Goal: Transaction & Acquisition: Purchase product/service

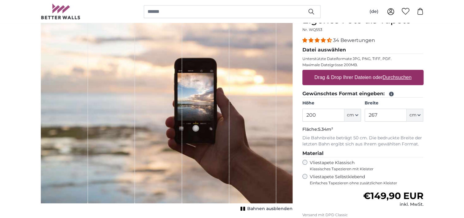
scroll to position [73, 0]
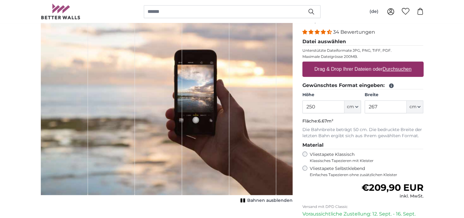
type input "250"
click at [389, 104] on input "267" at bounding box center [386, 107] width 42 height 13
type input "2"
type input "335"
click at [375, 144] on legend "Material" at bounding box center [362, 146] width 121 height 8
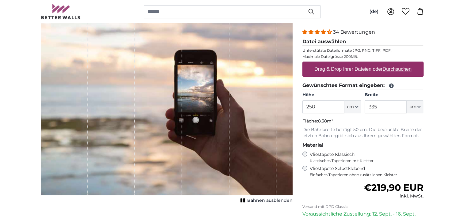
click at [387, 70] on u "Durchsuchen" at bounding box center [396, 69] width 29 height 5
click at [387, 63] on input "Drag & Drop Ihrer Dateien oder Durchsuchen" at bounding box center [362, 63] width 121 height 2
type input "**********"
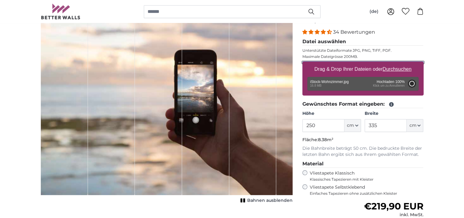
type input "200"
type input "332"
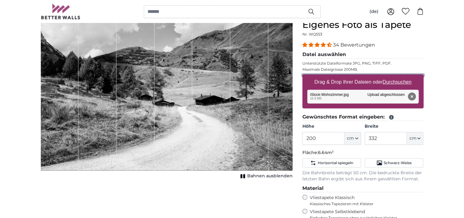
scroll to position [54, 0]
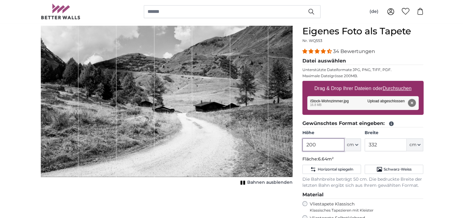
click at [330, 146] on input "200" at bounding box center [323, 145] width 42 height 13
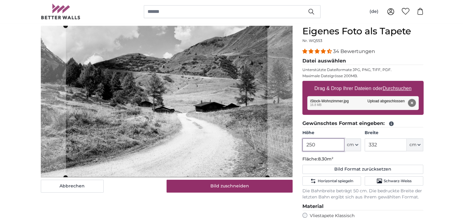
type input "250"
click at [385, 144] on input "332" at bounding box center [386, 145] width 42 height 13
type input "335"
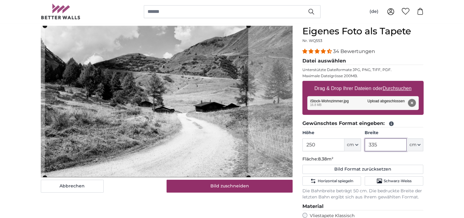
click at [204, 126] on cropper-handle at bounding box center [146, 102] width 203 height 152
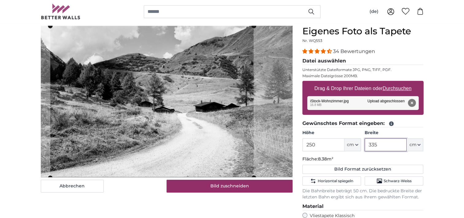
click at [217, 126] on cropper-handle at bounding box center [151, 102] width 203 height 152
type input "335"
click at [336, 182] on span "Horizontal spiegeln" at bounding box center [335, 181] width 36 height 5
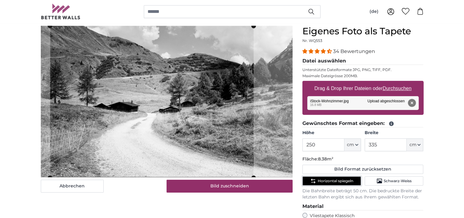
click at [336, 182] on span "Horizontal spiegeln" at bounding box center [335, 181] width 36 height 5
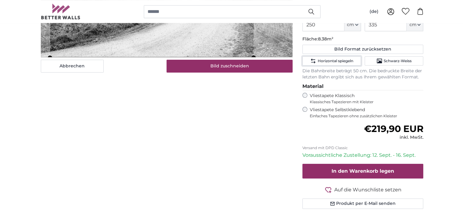
scroll to position [196, 0]
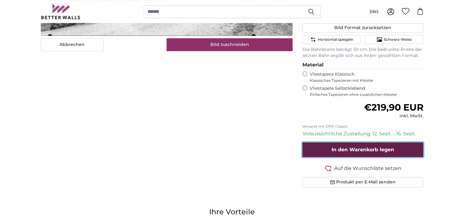
click at [381, 150] on span "In den Warenkorb legen" at bounding box center [363, 150] width 63 height 6
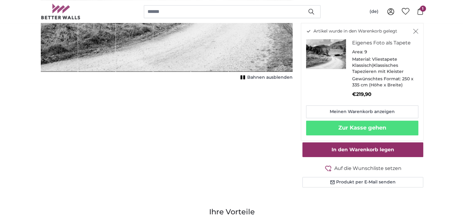
click at [417, 31] on icon "Schließen" at bounding box center [415, 31] width 5 height 5
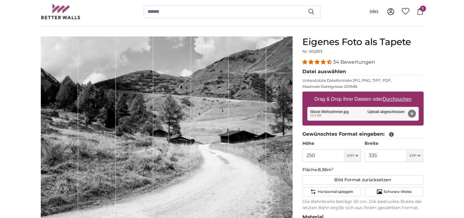
scroll to position [56, 0]
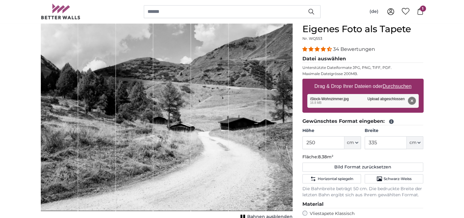
click at [73, 17] on img at bounding box center [61, 12] width 40 height 16
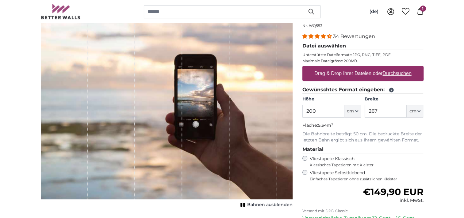
scroll to position [65, 0]
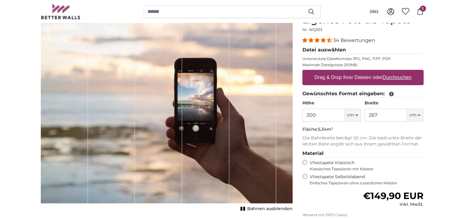
click at [393, 77] on u "Durchsuchen" at bounding box center [396, 77] width 29 height 5
click at [393, 72] on input "Drag & Drop Ihrer Dateien oder Durchsuchen" at bounding box center [362, 71] width 121 height 2
type input "**********"
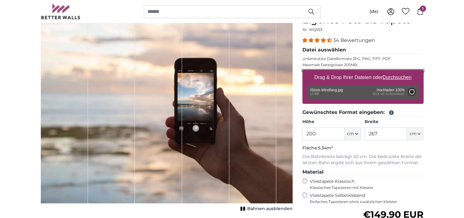
type input "160"
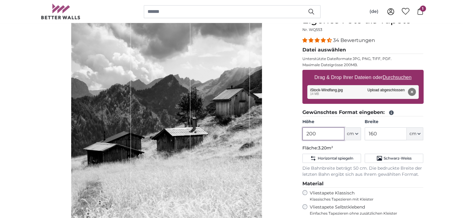
click at [325, 132] on input "200" at bounding box center [323, 134] width 42 height 13
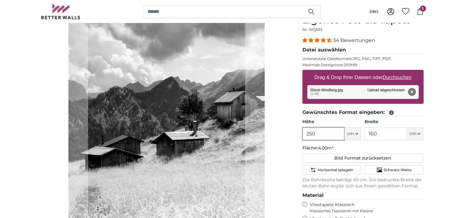
type input "250"
click at [384, 135] on input "160" at bounding box center [386, 134] width 42 height 13
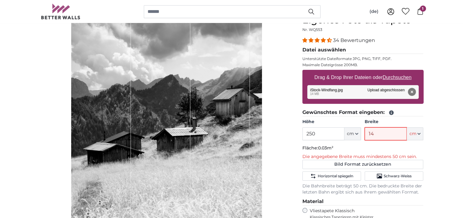
type input "149"
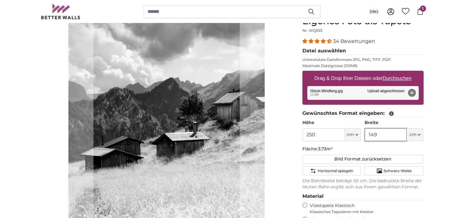
scroll to position [75, 0]
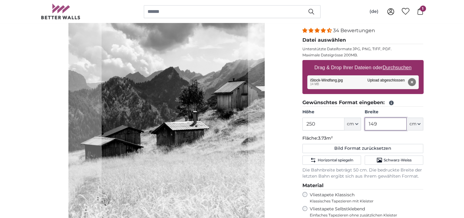
click at [213, 99] on cropper-handle at bounding box center [175, 127] width 146 height 245
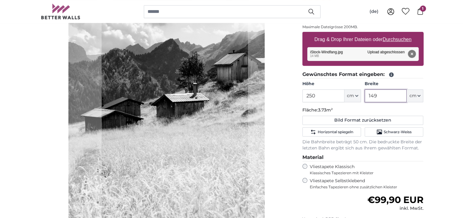
scroll to position [92, 0]
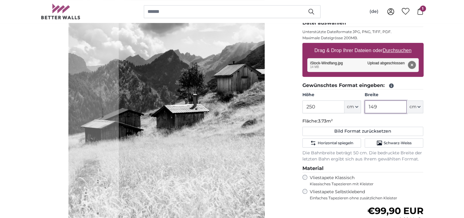
click at [256, 80] on cropper-handle at bounding box center [192, 110] width 146 height 245
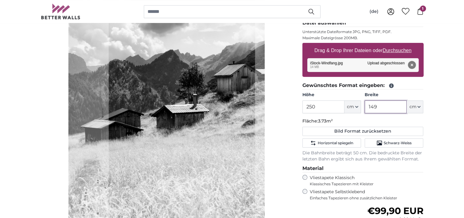
click at [246, 80] on cropper-handle at bounding box center [182, 110] width 146 height 245
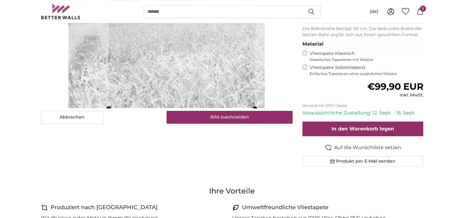
scroll to position [208, 0]
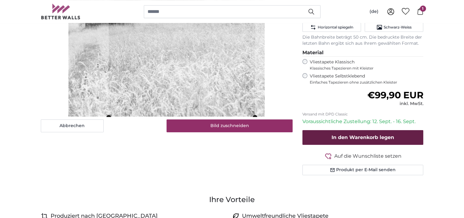
type input "149"
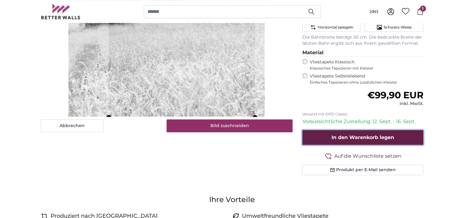
click at [375, 135] on span "In den Warenkorb legen" at bounding box center [363, 138] width 63 height 6
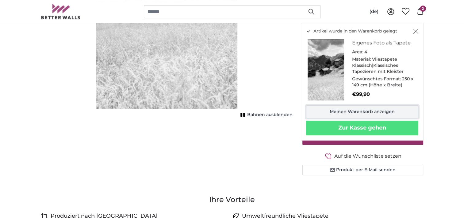
click at [386, 108] on link "Meinen Warenkorb anzeigen" at bounding box center [362, 112] width 112 height 13
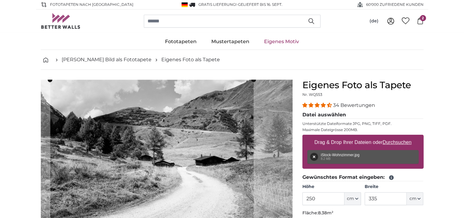
click at [421, 22] on icon at bounding box center [420, 20] width 7 height 7
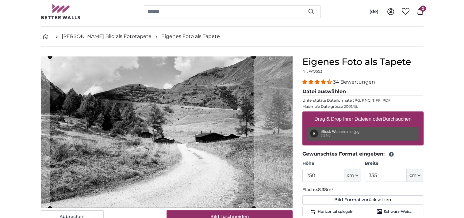
scroll to position [26, 0]
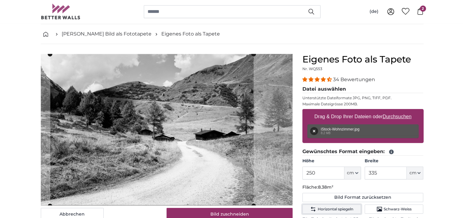
click at [341, 209] on span "Horizontal spiegeln" at bounding box center [335, 209] width 36 height 5
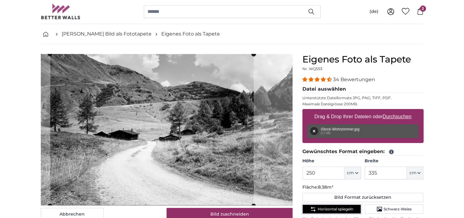
click at [341, 209] on span "Horizontal spiegeln" at bounding box center [335, 209] width 36 height 5
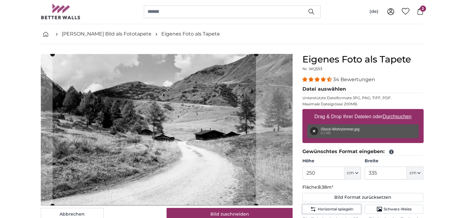
click at [199, 128] on cropper-handle at bounding box center [153, 130] width 203 height 152
click at [213, 131] on cropper-handle at bounding box center [153, 130] width 203 height 152
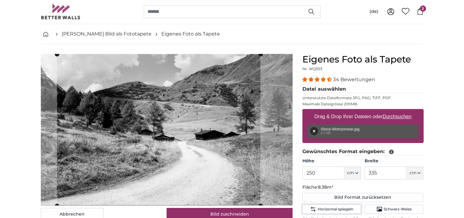
click at [215, 132] on cropper-handle at bounding box center [158, 130] width 203 height 152
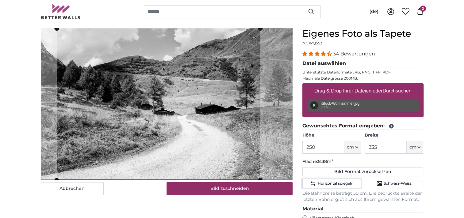
scroll to position [54, 0]
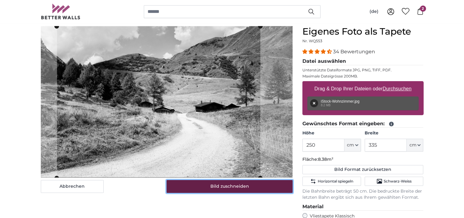
click at [223, 188] on button "Bild zuschneiden" at bounding box center [230, 186] width 126 height 13
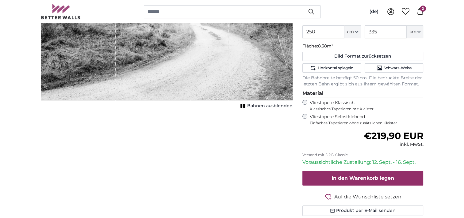
scroll to position [169, 0]
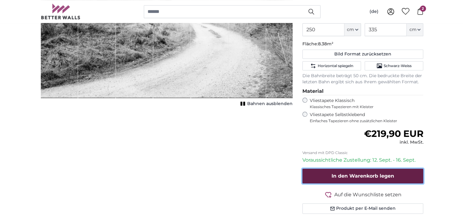
click at [366, 171] on button "In den Warenkorb legen" at bounding box center [362, 176] width 121 height 15
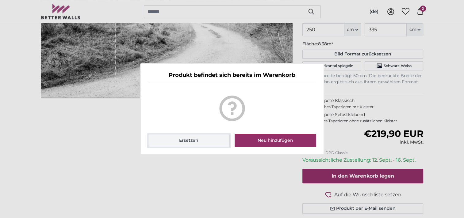
click at [183, 145] on button "Ersetzen" at bounding box center [189, 140] width 82 height 13
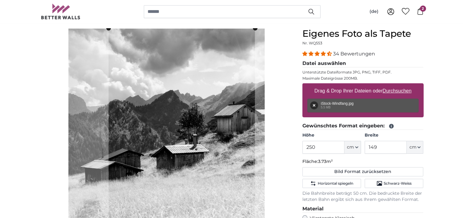
scroll to position [56, 0]
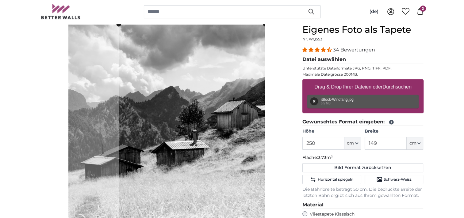
click at [227, 125] on cropper-handle at bounding box center [192, 146] width 146 height 245
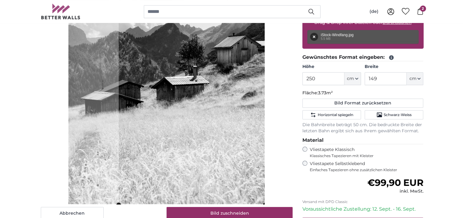
scroll to position [79, 0]
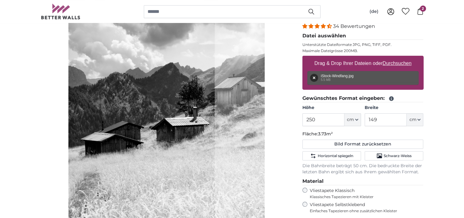
click at [168, 94] on cropper-handle at bounding box center [141, 123] width 146 height 245
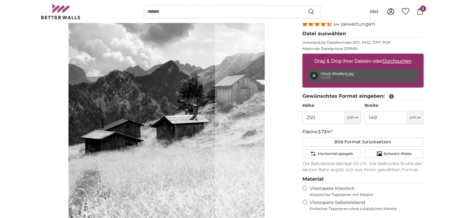
scroll to position [92, 0]
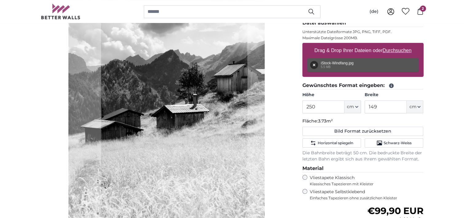
click at [203, 87] on cropper-handle at bounding box center [174, 110] width 146 height 245
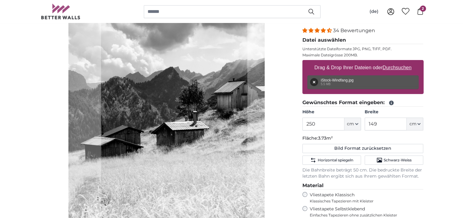
scroll to position [52, 0]
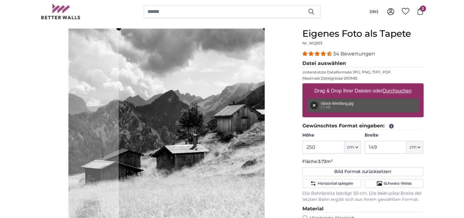
click at [227, 121] on cropper-handle at bounding box center [192, 150] width 146 height 245
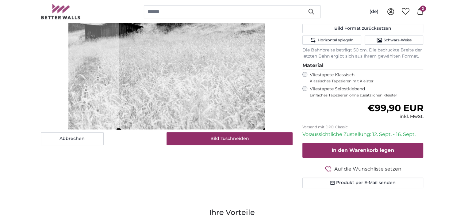
scroll to position [208, 0]
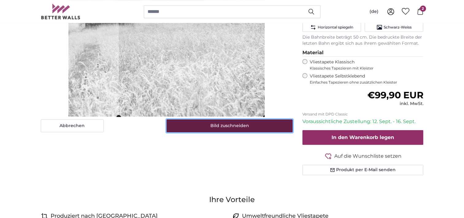
click at [216, 125] on button "Bild zuschneiden" at bounding box center [230, 126] width 126 height 13
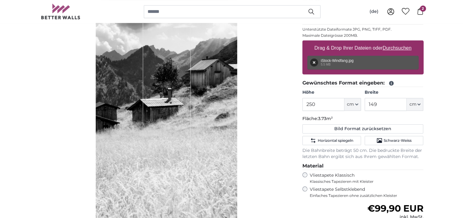
scroll to position [56, 0]
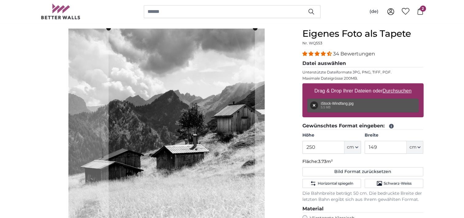
scroll to position [52, 0]
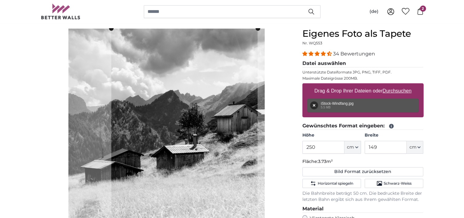
click at [222, 64] on cropper-handle at bounding box center [184, 151] width 146 height 245
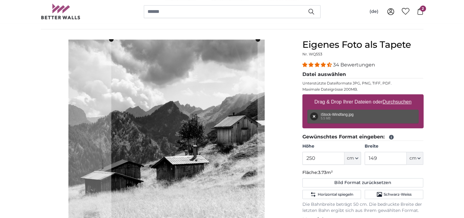
scroll to position [40, 0]
click at [223, 64] on cropper-handle at bounding box center [185, 162] width 146 height 245
drag, startPoint x: 463, startPoint y: 21, endPoint x: 466, endPoint y: 22, distance: 3.7
click at [464, 22] on html "Fototapeten nach [GEOGRAPHIC_DATA] GRATIS Lieferung! - Geliefert bis [DATE]'000…" at bounding box center [232, 69] width 464 height 218
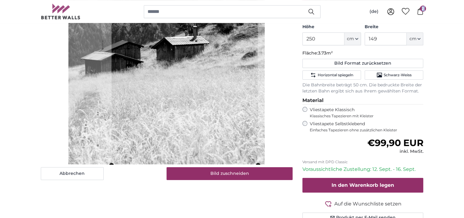
scroll to position [162, 0]
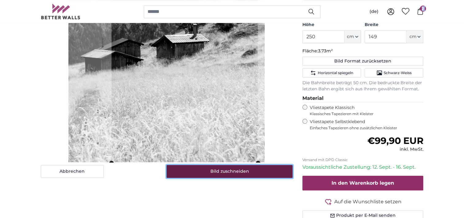
click at [228, 175] on button "Bild zuschneiden" at bounding box center [230, 171] width 126 height 13
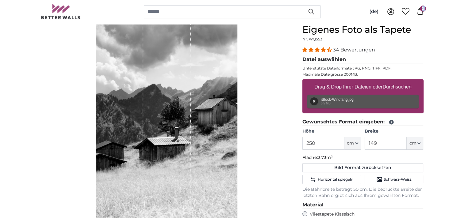
scroll to position [66, 0]
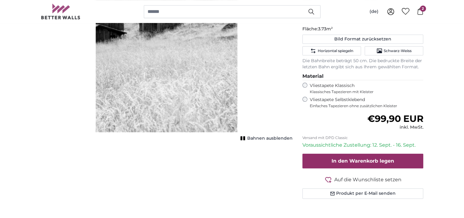
scroll to position [210, 0]
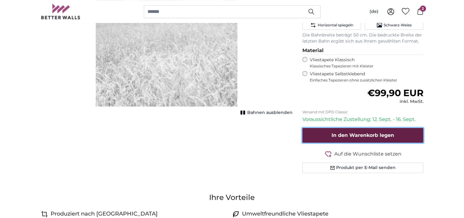
click at [391, 135] on span "In den Warenkorb legen" at bounding box center [363, 135] width 63 height 6
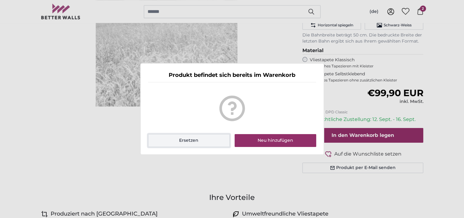
click at [192, 143] on button "Ersetzen" at bounding box center [189, 140] width 82 height 13
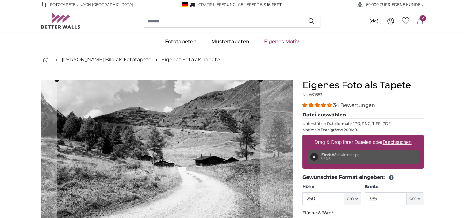
click at [421, 21] on span "2" at bounding box center [423, 18] width 6 height 6
